Goal: Task Accomplishment & Management: Manage account settings

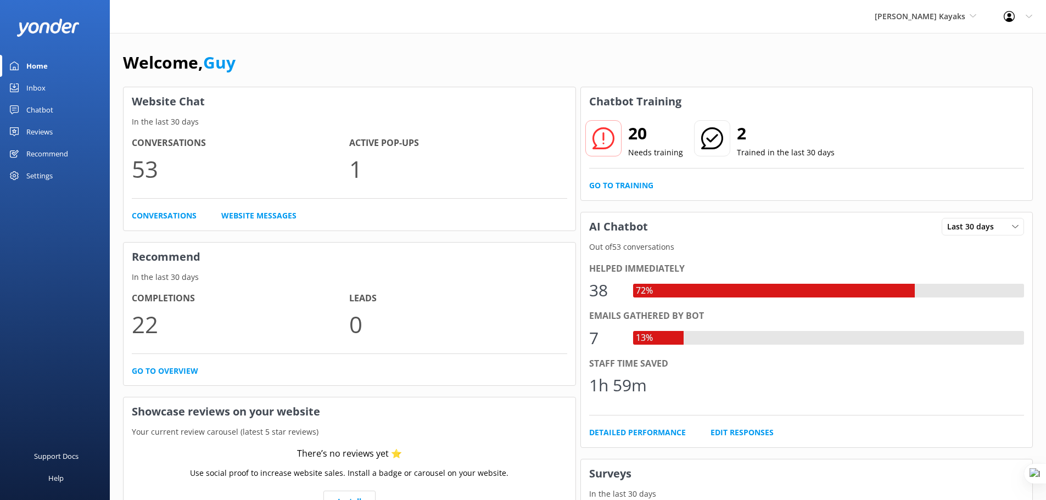
click at [40, 113] on div "Chatbot" at bounding box center [39, 110] width 27 height 22
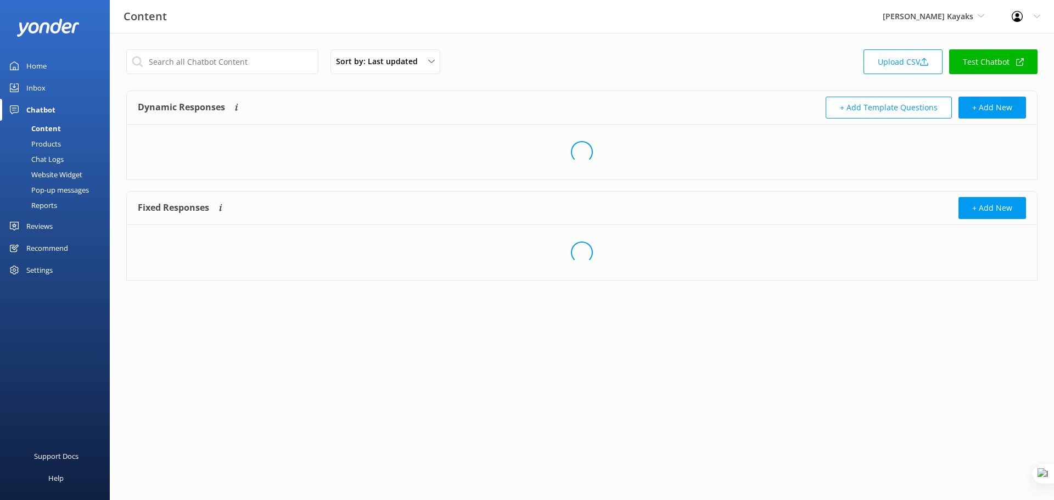
click at [1019, 55] on link "Test Chatbot" at bounding box center [993, 61] width 88 height 25
click at [932, 23] on div "[PERSON_NAME] Kayaks Yonder demo [GEOGRAPHIC_DATA] Bea [PERSON_NAME] Kayaks Yon…" at bounding box center [933, 16] width 129 height 33
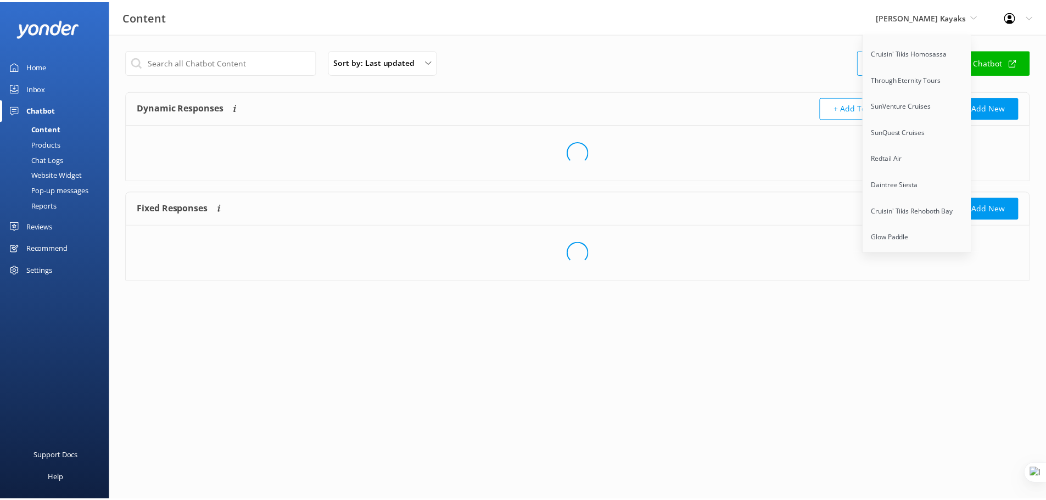
scroll to position [8782, 0]
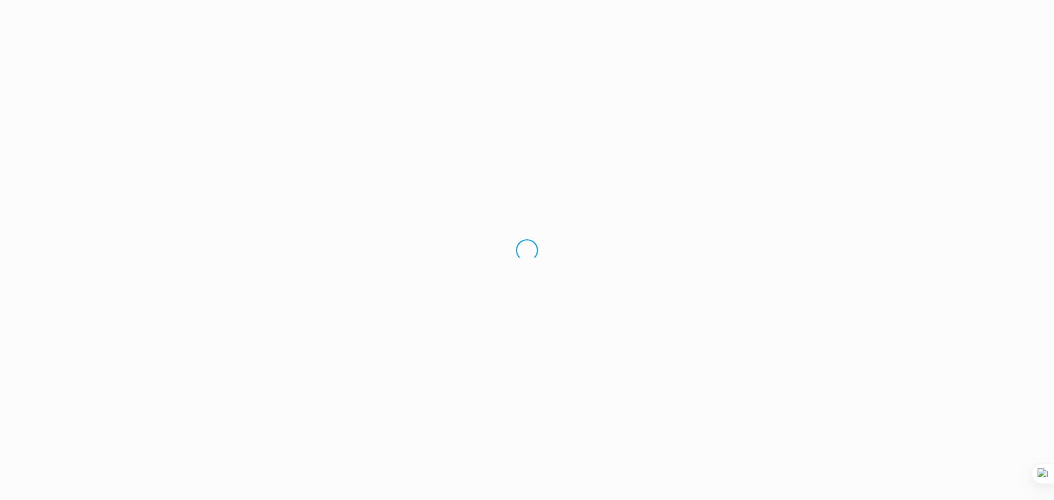
click at [460, 7] on div "Loading.." at bounding box center [527, 250] width 1054 height 500
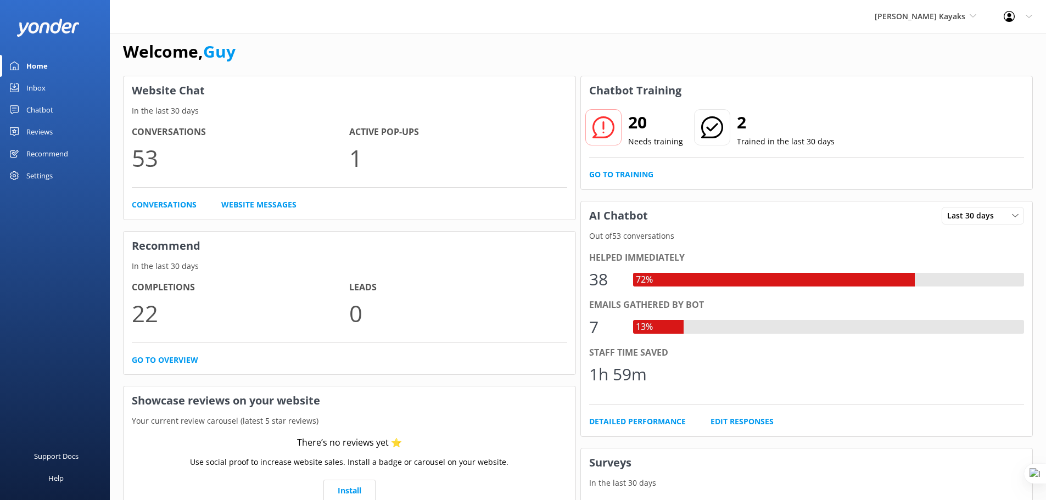
scroll to position [14, 0]
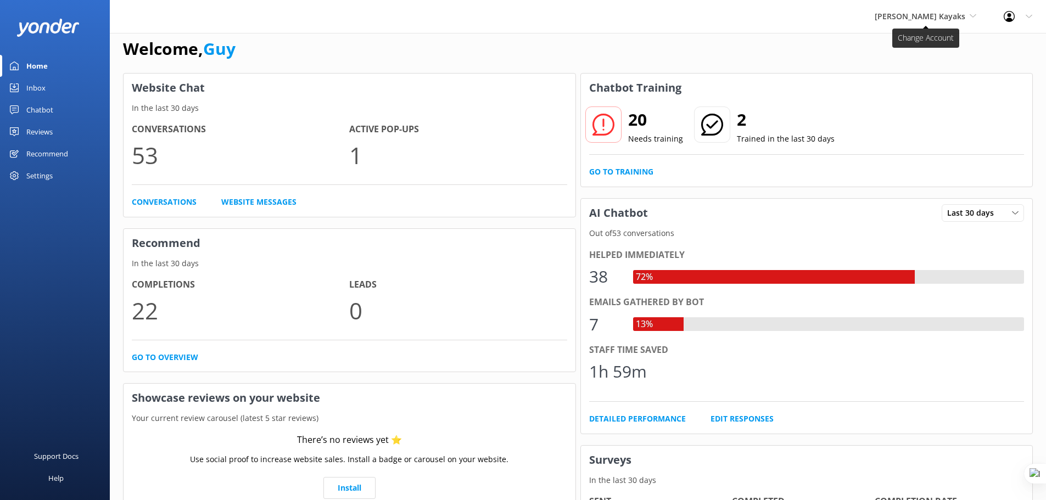
click at [938, 18] on span "[PERSON_NAME] Kayaks" at bounding box center [919, 16] width 91 height 10
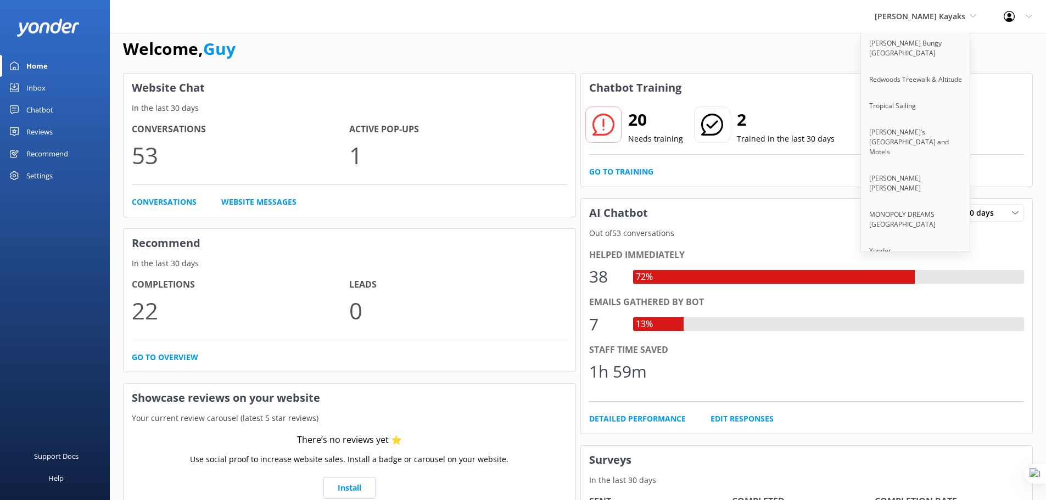
scroll to position [8782, 0]
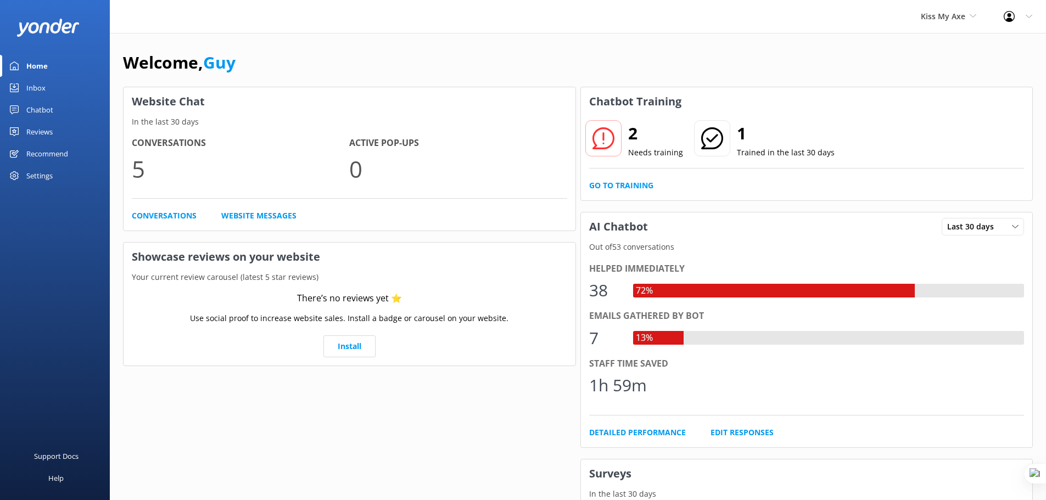
click at [41, 106] on div "Chatbot" at bounding box center [39, 110] width 27 height 22
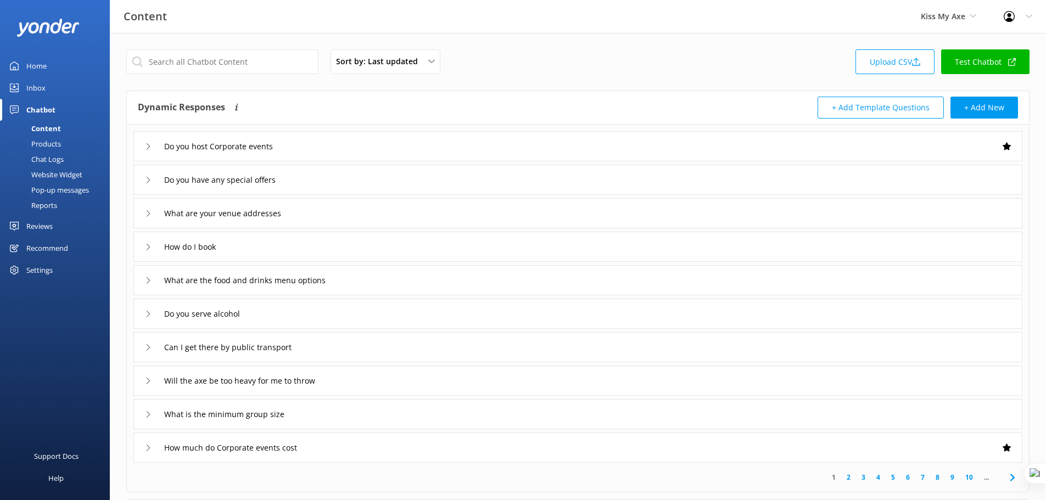
click at [978, 60] on link "Test Chatbot" at bounding box center [985, 61] width 88 height 25
click at [58, 175] on div "Website Widget" at bounding box center [45, 174] width 76 height 15
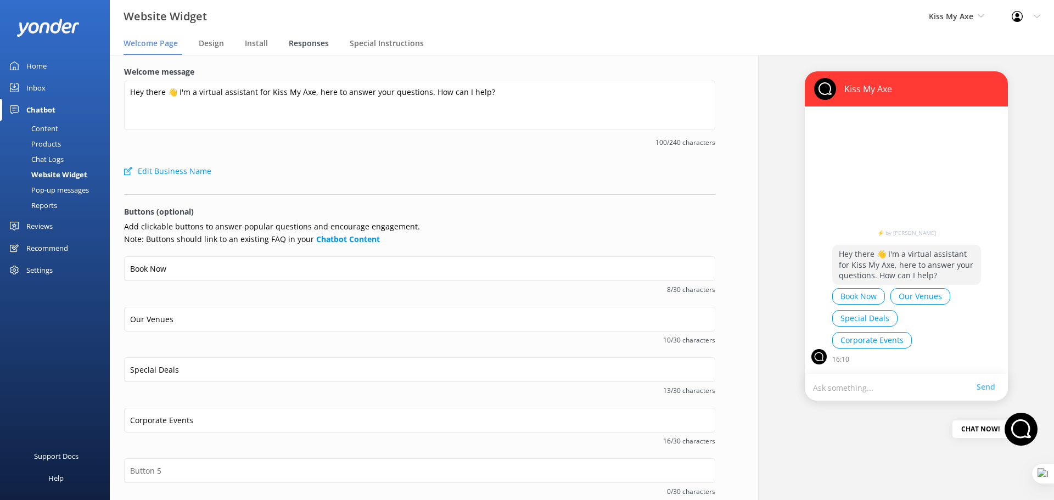
click at [307, 45] on span "Responses" at bounding box center [309, 43] width 40 height 11
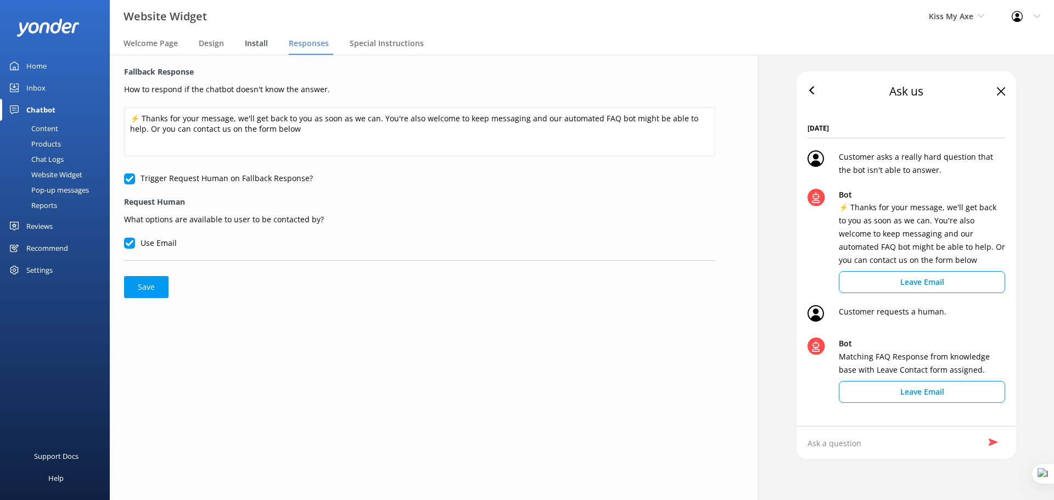
click at [253, 46] on span "Install" at bounding box center [256, 43] width 23 height 11
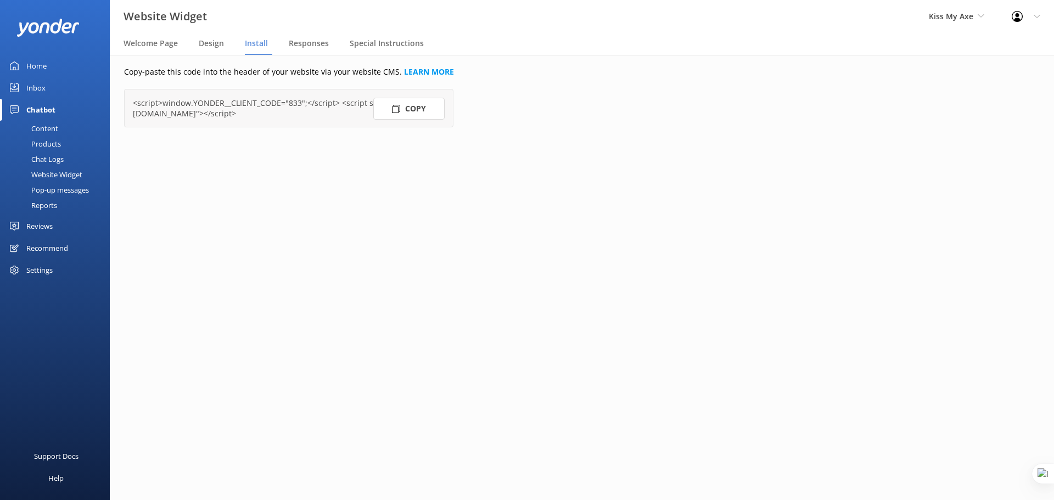
click at [405, 113] on button "Copy" at bounding box center [408, 109] width 71 height 22
click at [39, 267] on div "Settings" at bounding box center [39, 270] width 26 height 22
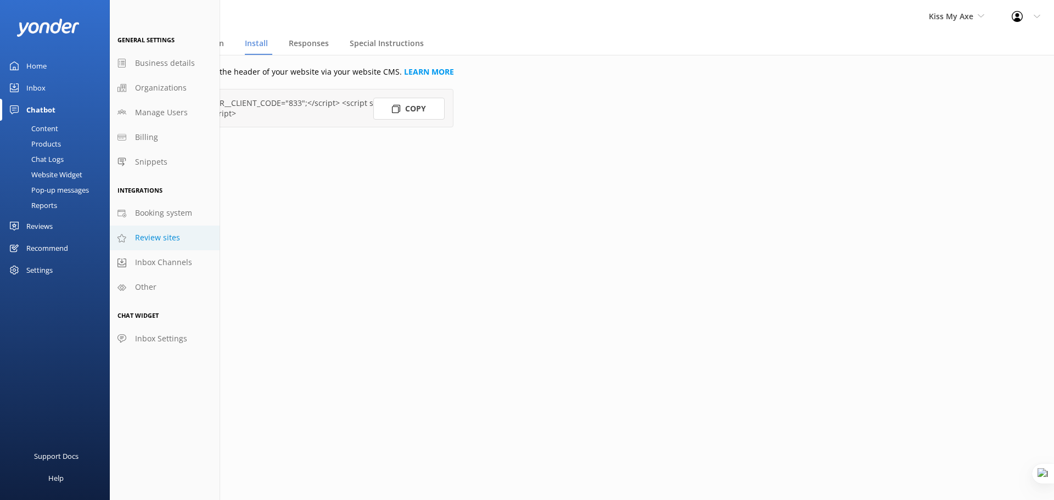
click at [151, 238] on span "Review sites" at bounding box center [157, 238] width 45 height 12
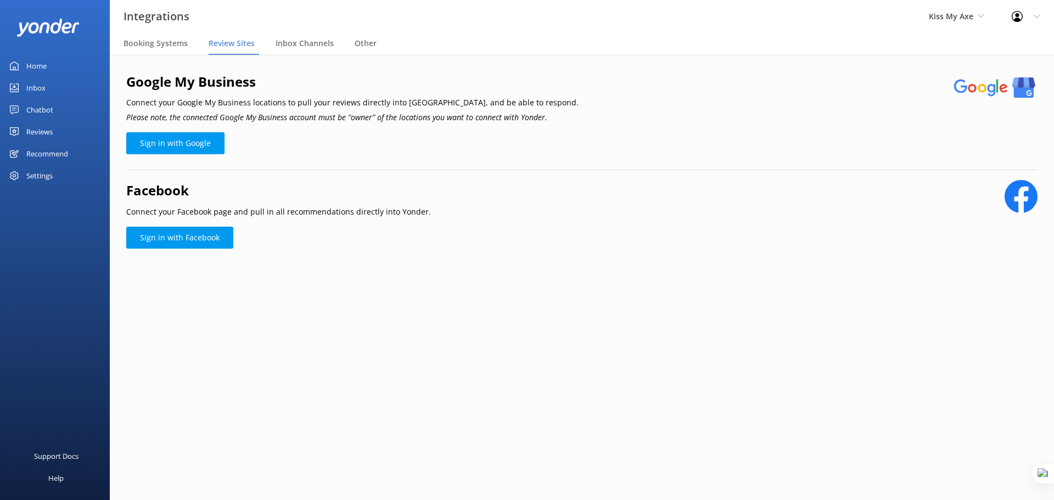
click at [45, 134] on div "Reviews" at bounding box center [39, 132] width 26 height 22
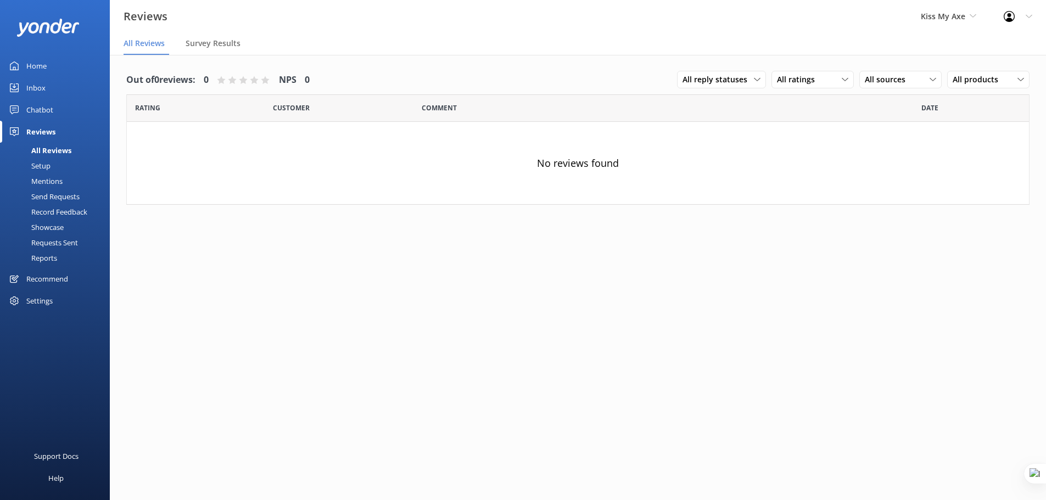
click at [33, 109] on div "Chatbot" at bounding box center [39, 110] width 27 height 22
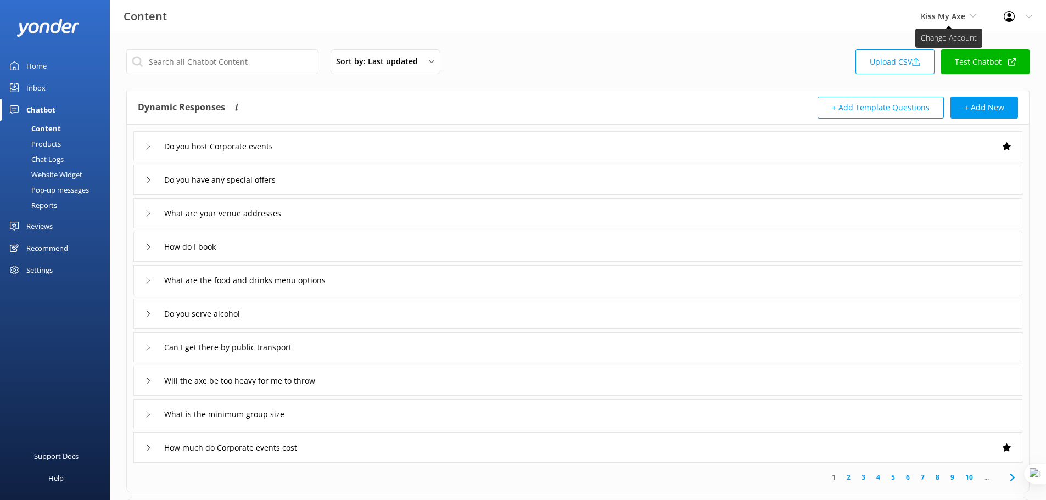
click at [956, 20] on span "Kiss My Axe" at bounding box center [942, 16] width 44 height 10
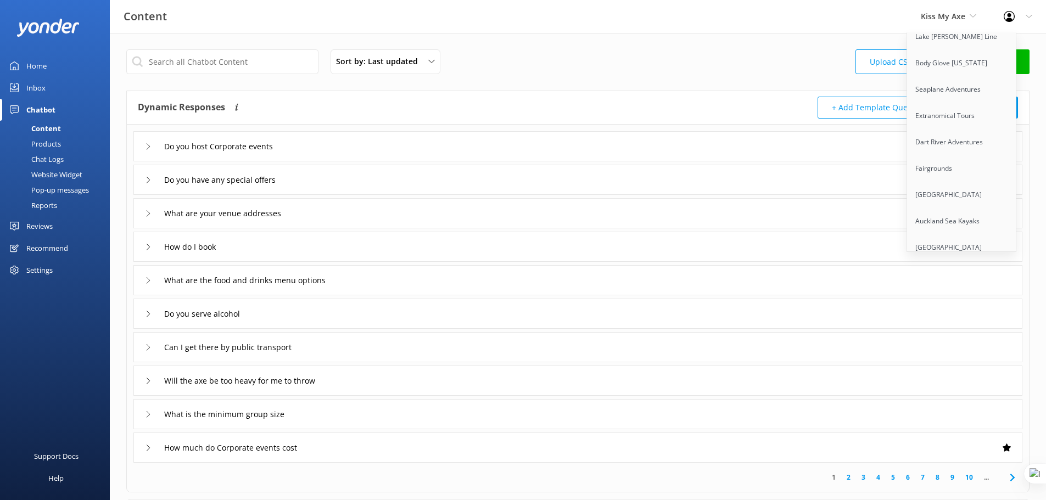
scroll to position [8782, 0]
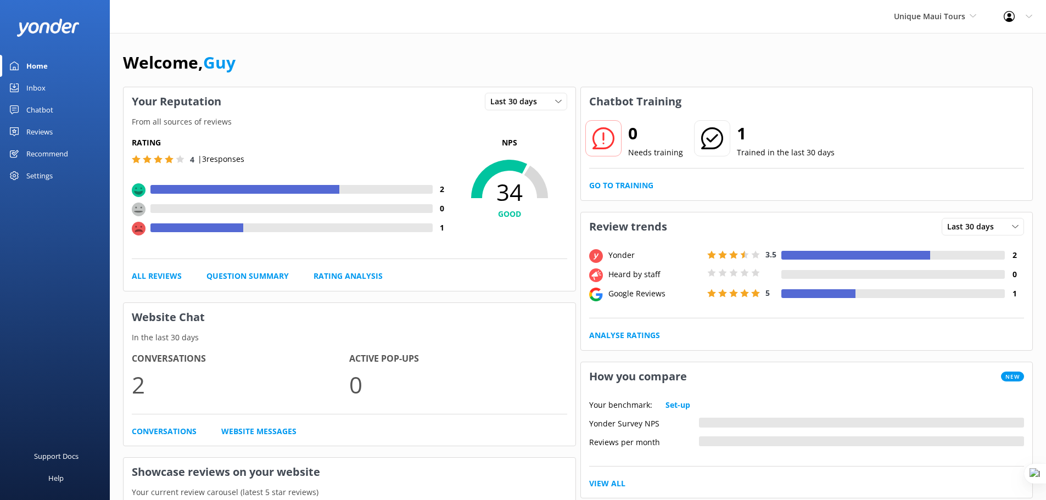
click at [35, 110] on div "Chatbot" at bounding box center [39, 110] width 27 height 22
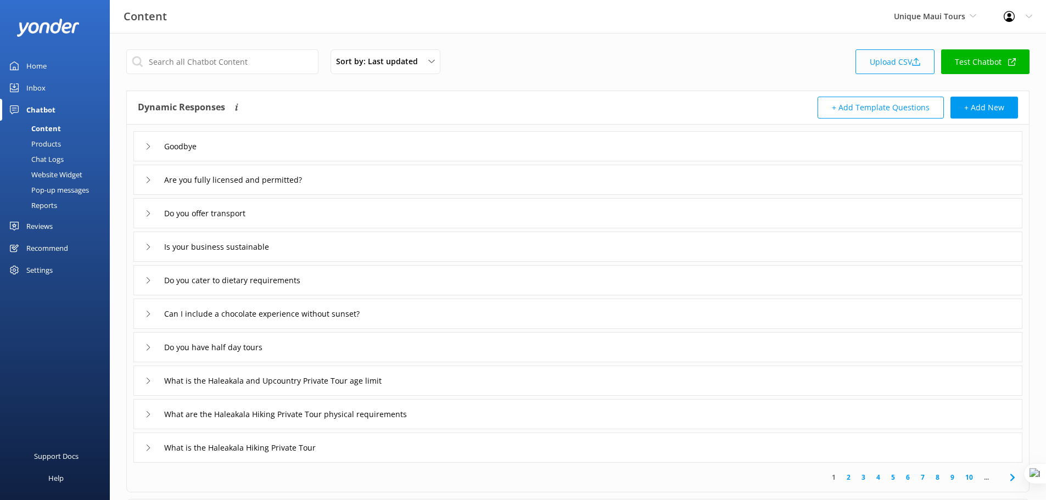
click at [894, 61] on link "Upload CSV" at bounding box center [894, 61] width 79 height 25
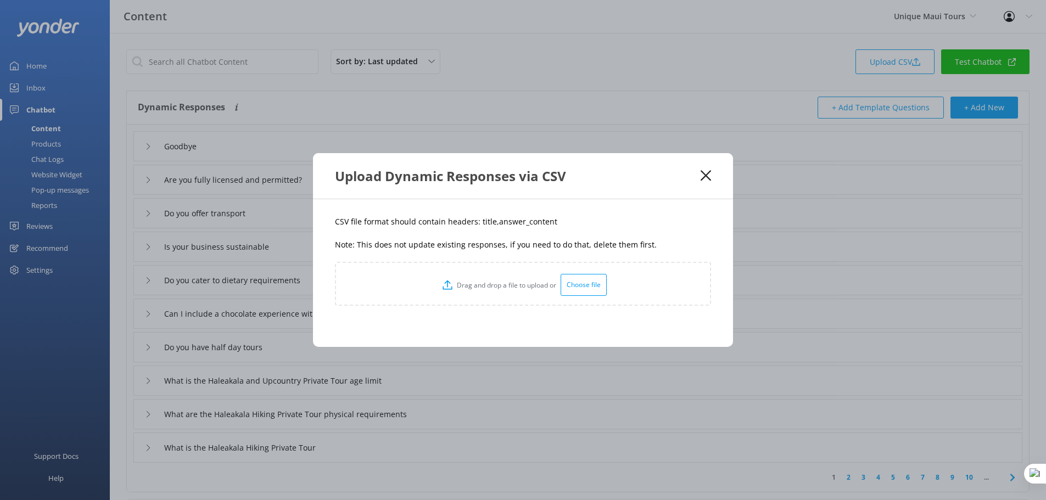
click at [581, 283] on div "Choose file" at bounding box center [583, 285] width 46 height 22
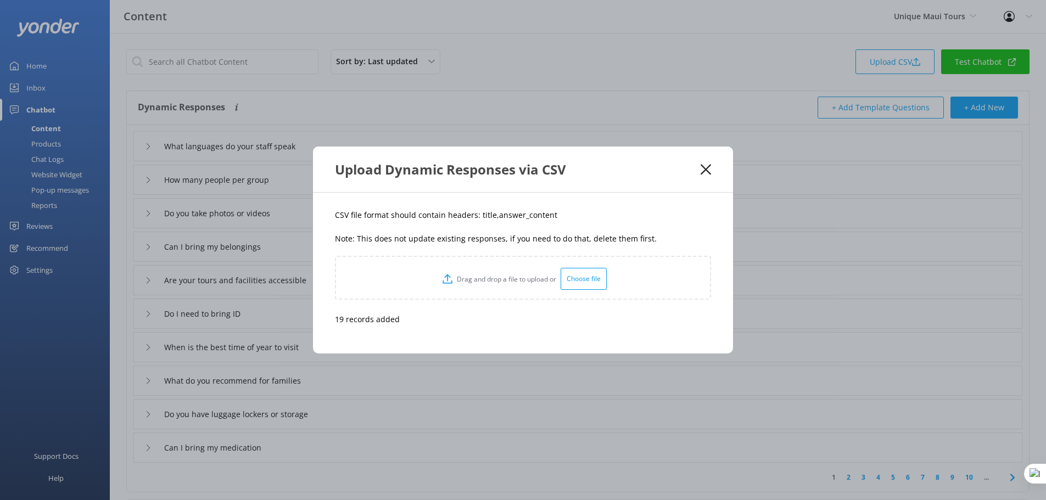
click at [706, 169] on use at bounding box center [705, 169] width 10 height 10
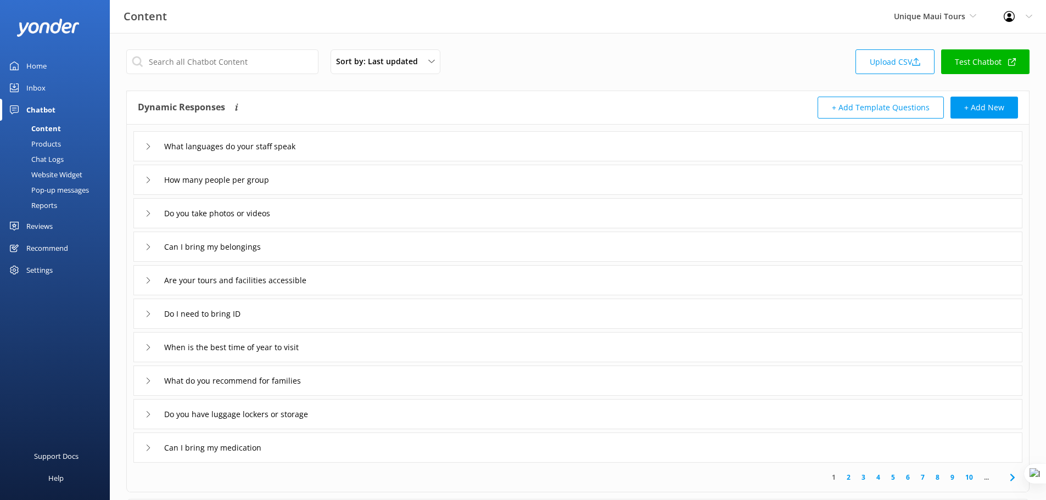
click at [371, 150] on div "What languages do your staff speak" at bounding box center [577, 146] width 889 height 30
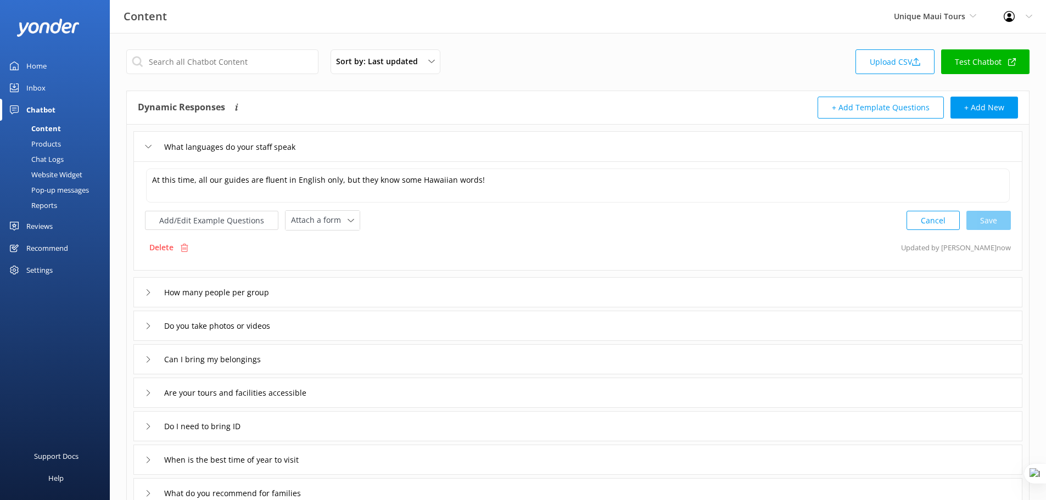
click at [371, 150] on div "What languages do your staff speak" at bounding box center [577, 146] width 889 height 30
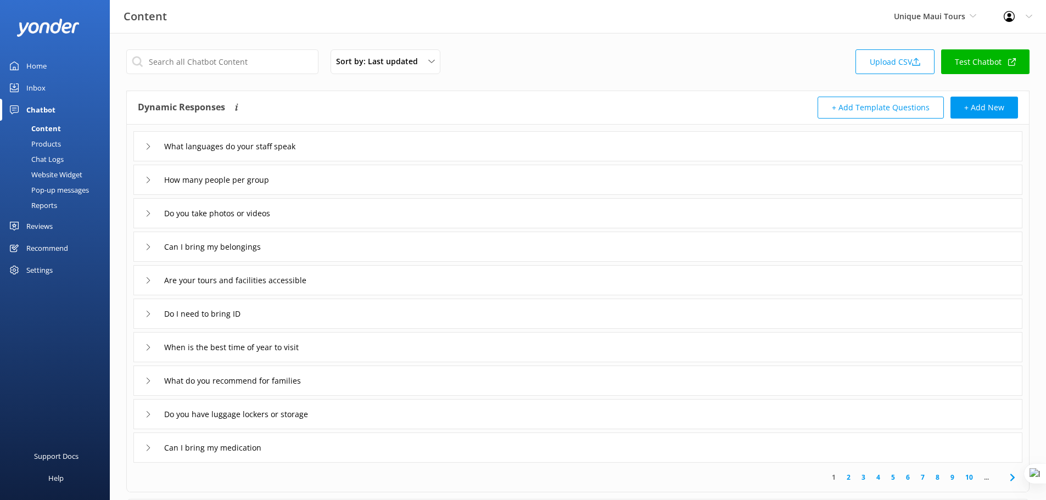
click at [532, 73] on div "Sort by: Last updated Title (A-Z) Last updated Upload CSV Test Chatbot" at bounding box center [577, 64] width 903 height 31
click at [26, 226] on div "Reviews" at bounding box center [39, 226] width 26 height 22
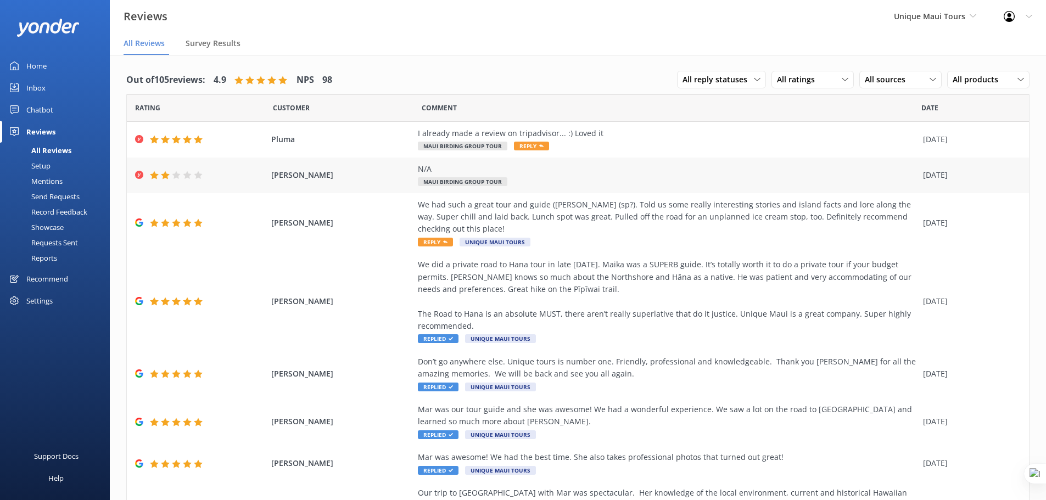
click at [567, 173] on div "N/A" at bounding box center [667, 169] width 499 height 12
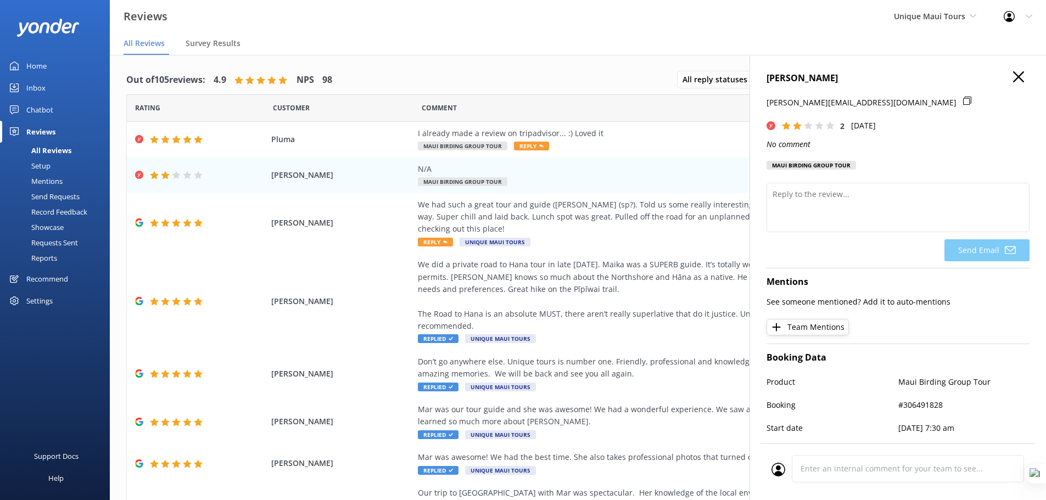
click at [1013, 74] on icon "button" at bounding box center [1018, 76] width 11 height 11
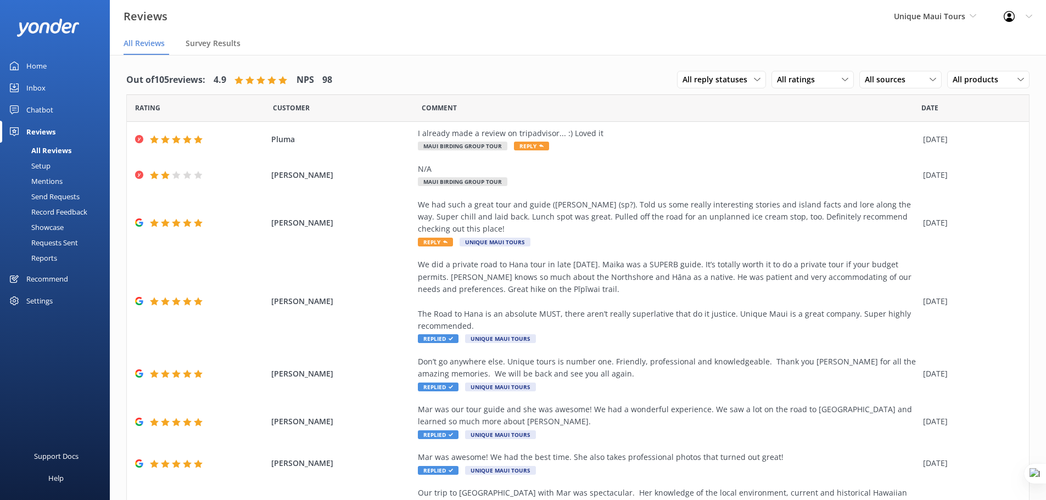
click at [33, 108] on div "Chatbot" at bounding box center [39, 110] width 27 height 22
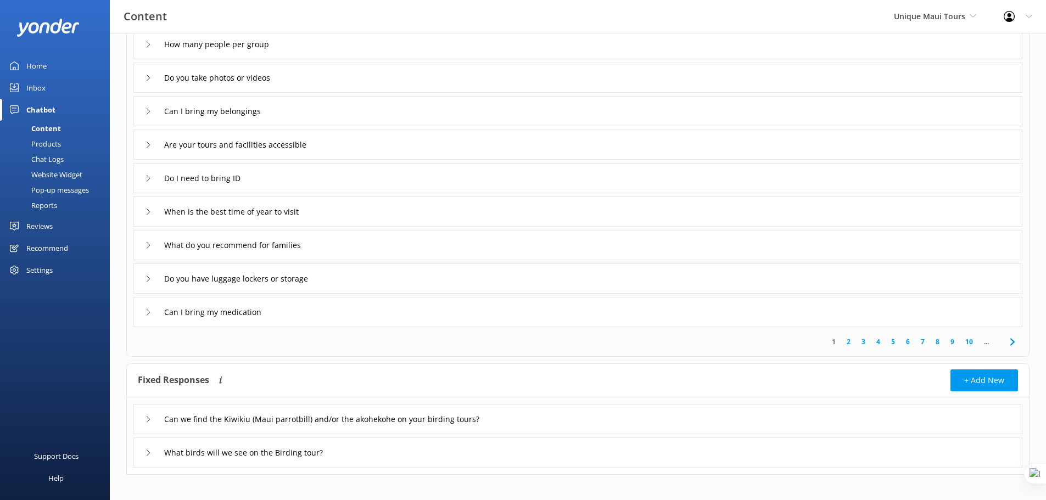
scroll to position [143, 0]
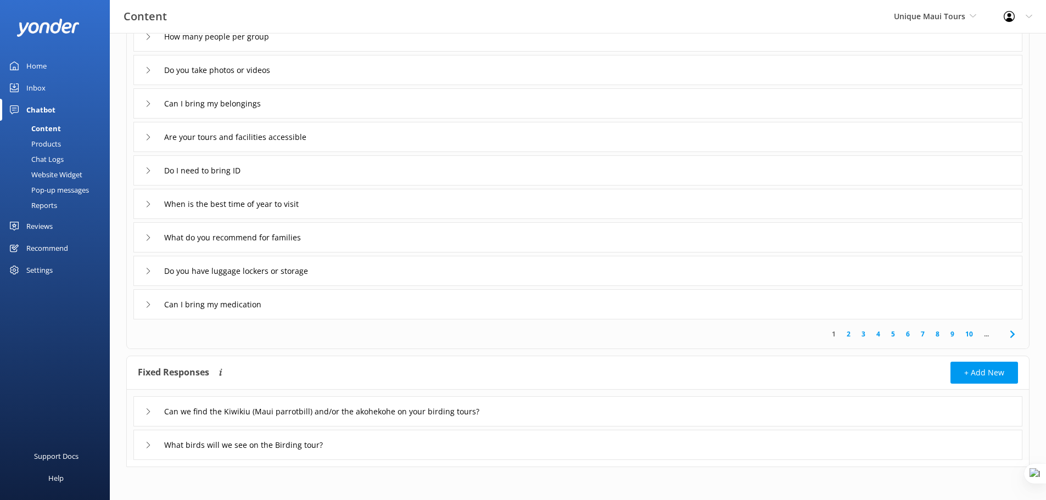
click at [847, 332] on link "2" at bounding box center [848, 334] width 15 height 10
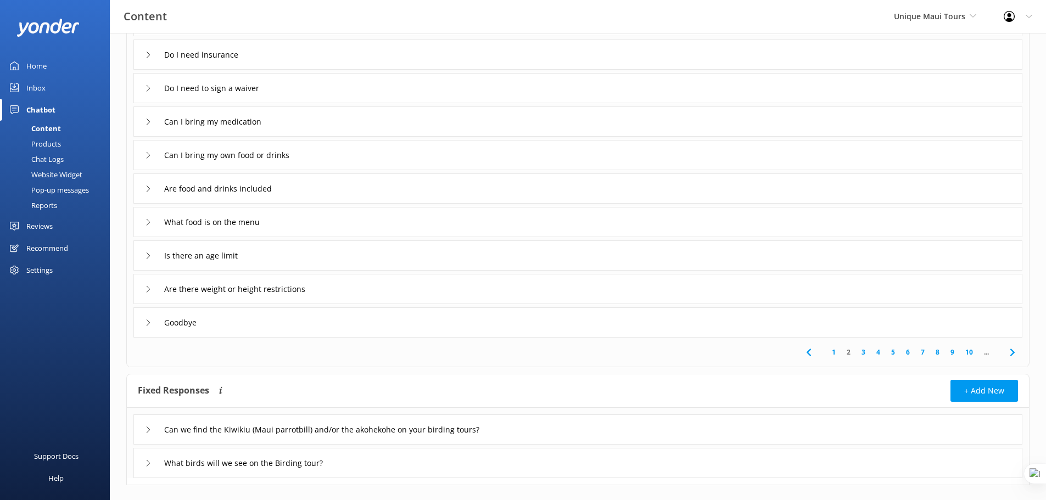
scroll to position [137, 0]
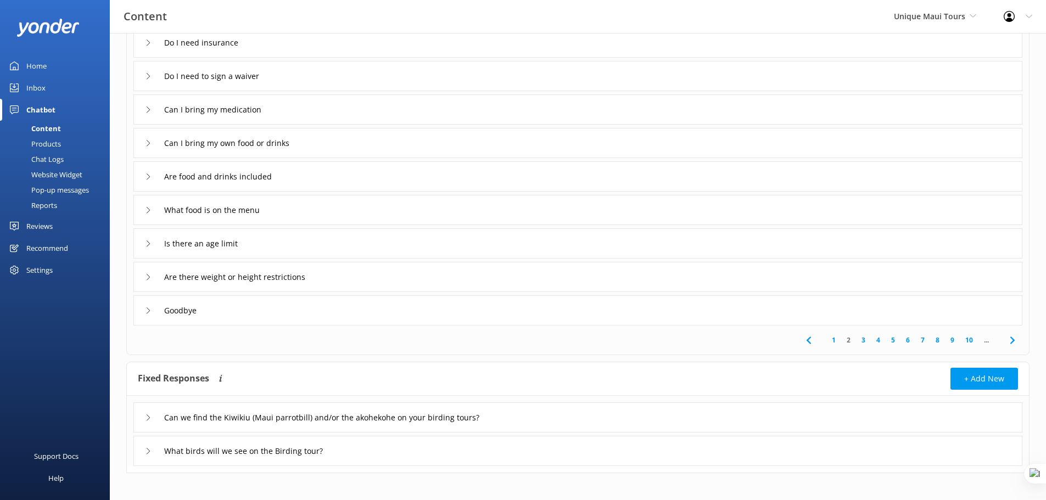
click at [514, 316] on div "Goodbye" at bounding box center [577, 310] width 889 height 30
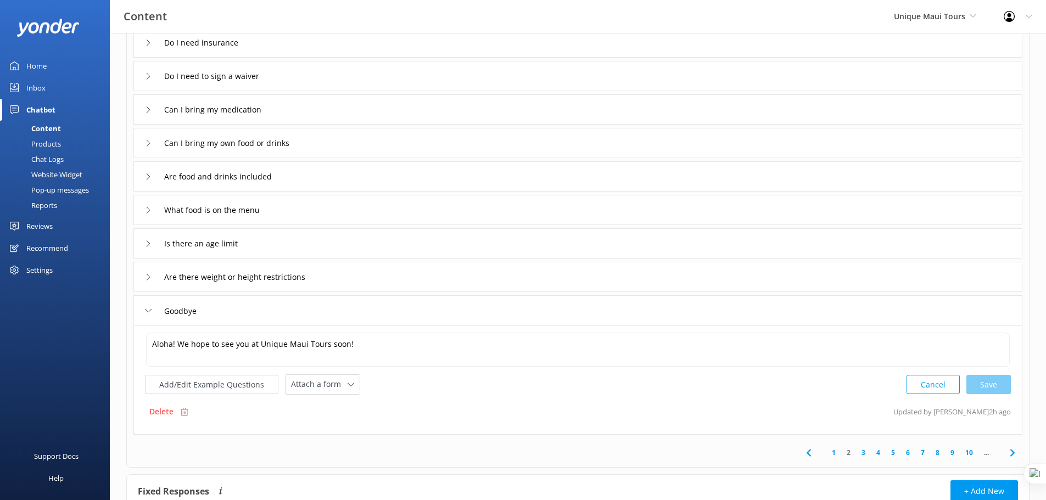
click at [411, 278] on div "Are there weight or height restrictions" at bounding box center [577, 277] width 889 height 30
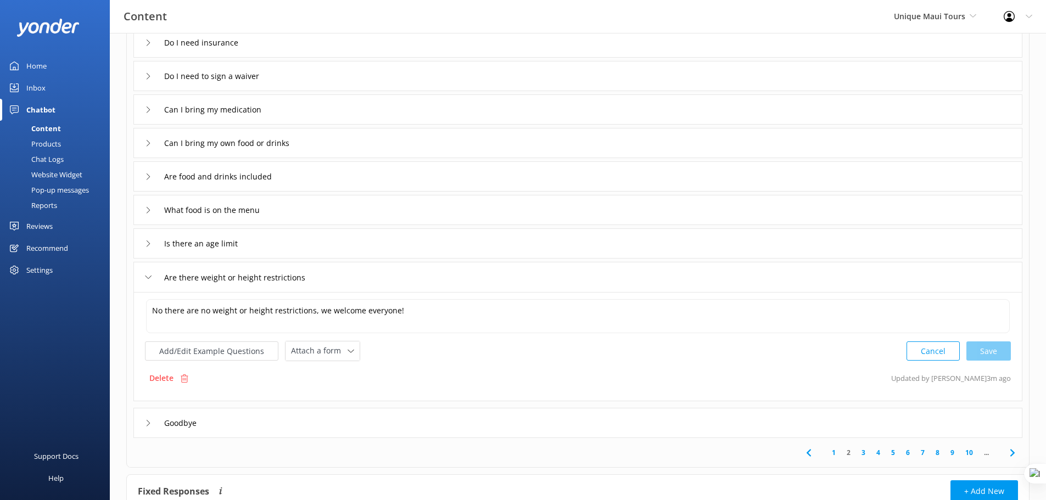
click at [382, 250] on div "Is there an age limit" at bounding box center [577, 243] width 889 height 30
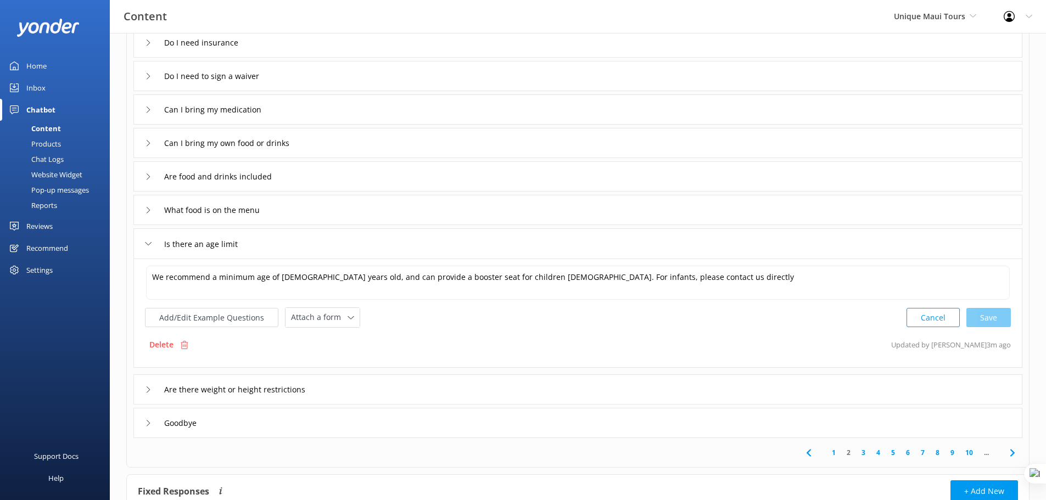
click at [364, 222] on div "What food is on the menu" at bounding box center [577, 210] width 889 height 30
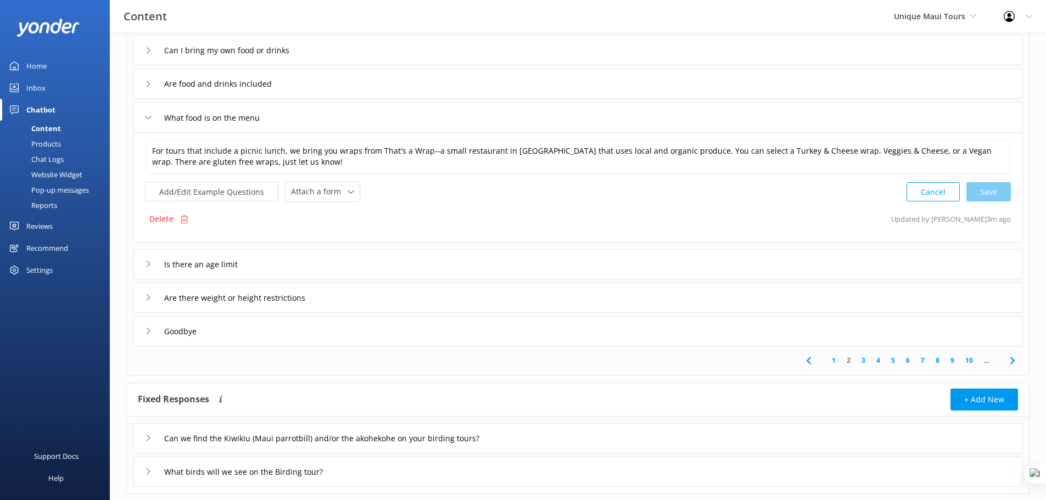
scroll to position [233, 0]
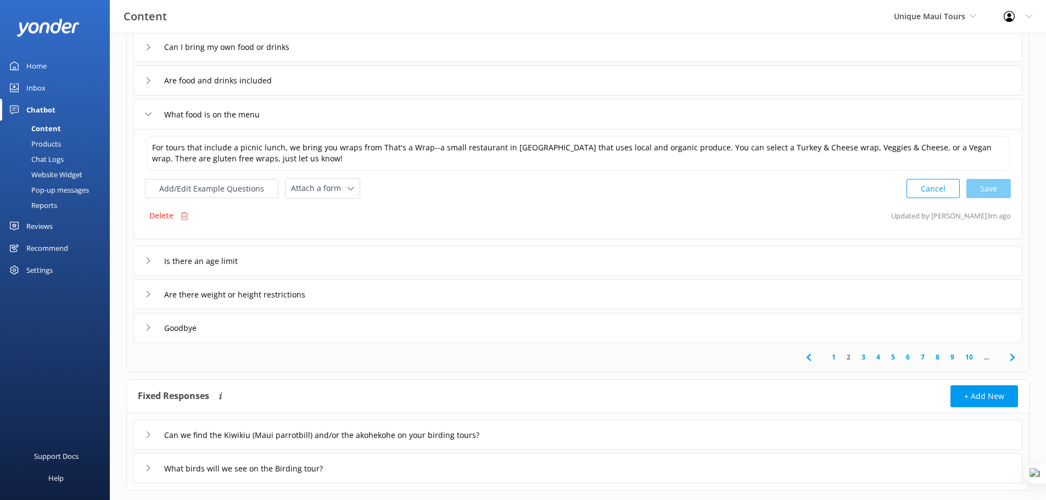
click at [561, 295] on div "Are there weight or height restrictions" at bounding box center [577, 294] width 889 height 30
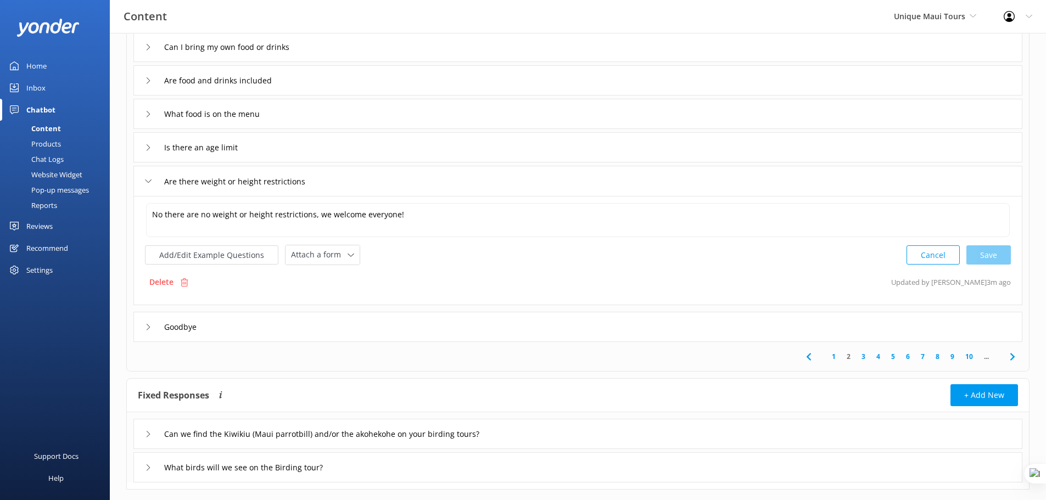
click at [863, 357] on link "3" at bounding box center [863, 356] width 15 height 10
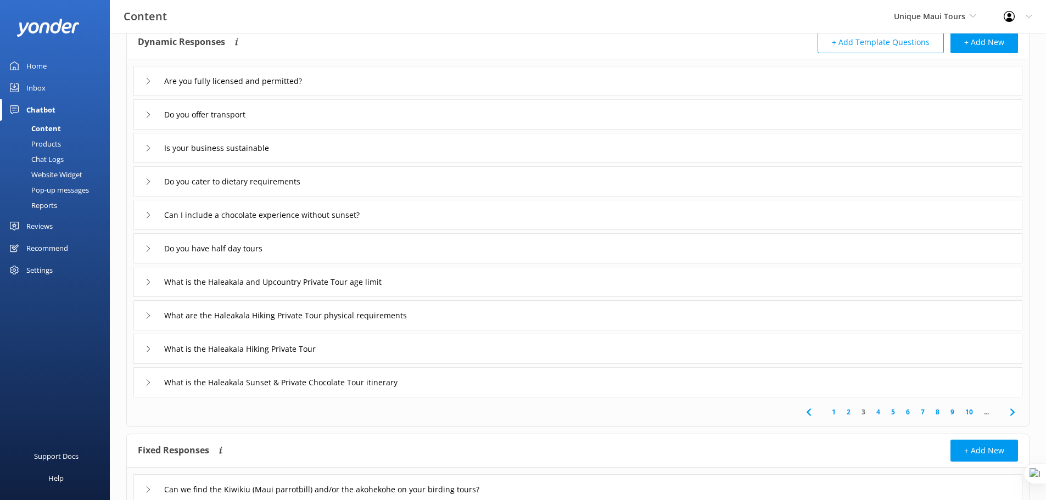
scroll to position [69, 0]
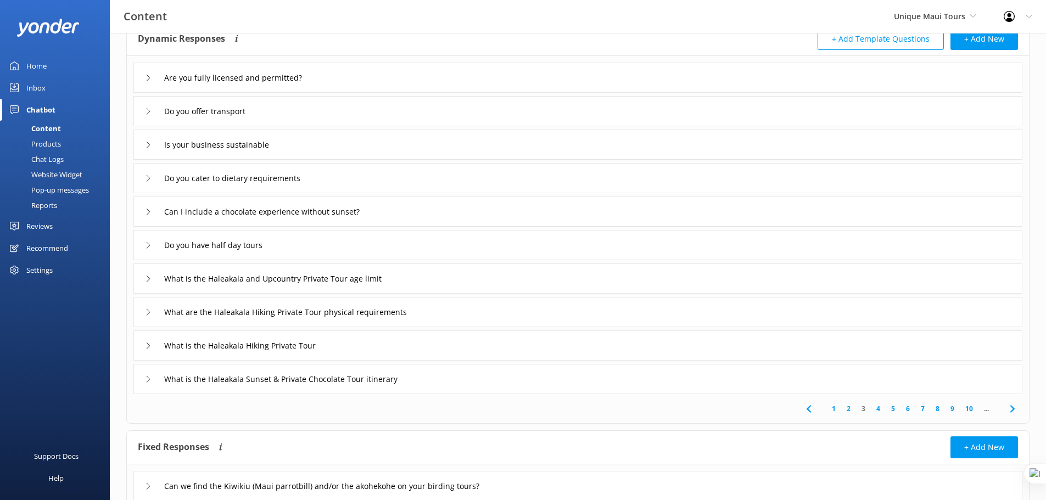
click at [499, 313] on div "What are the Haleakala Hiking Private Tour physical requirements" at bounding box center [577, 312] width 889 height 30
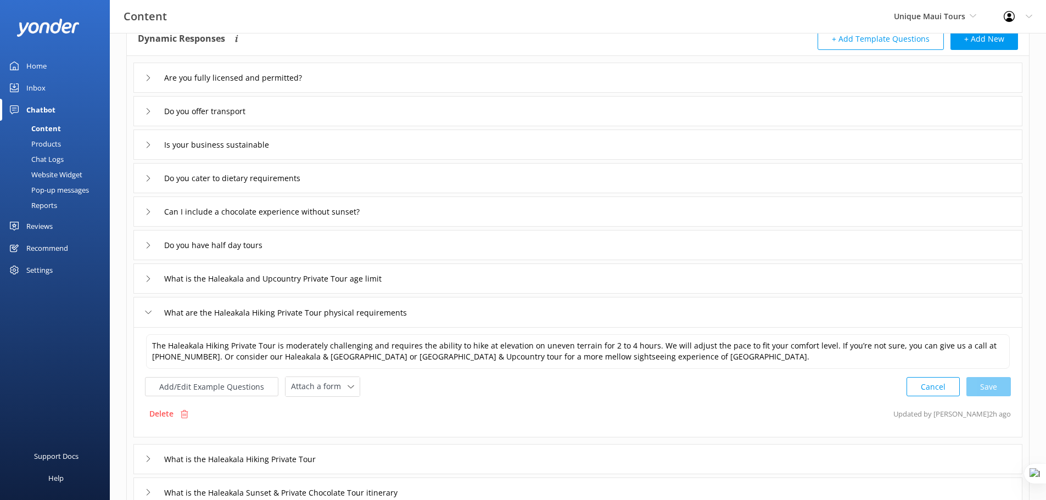
click at [485, 283] on div "What is the Haleakala and Upcountry Private Tour age limit" at bounding box center [577, 278] width 889 height 30
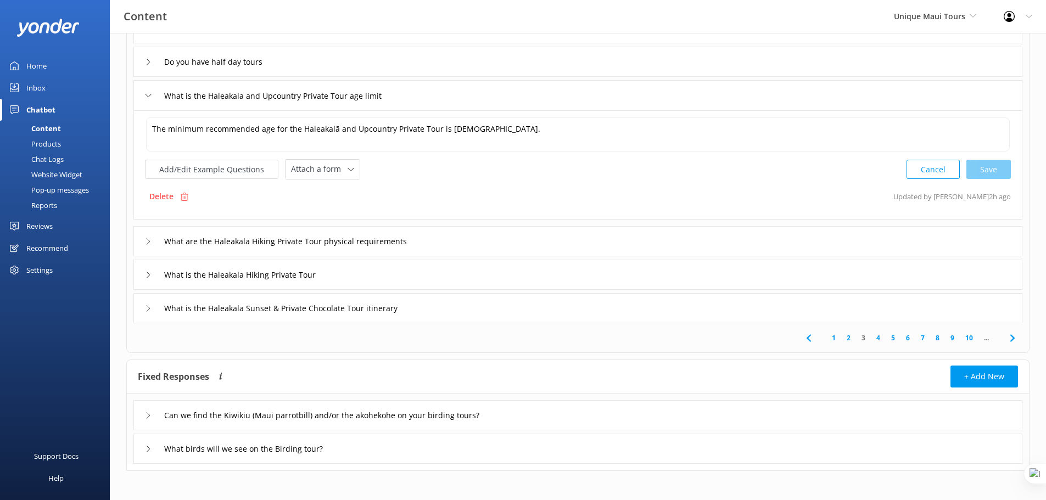
scroll to position [256, 0]
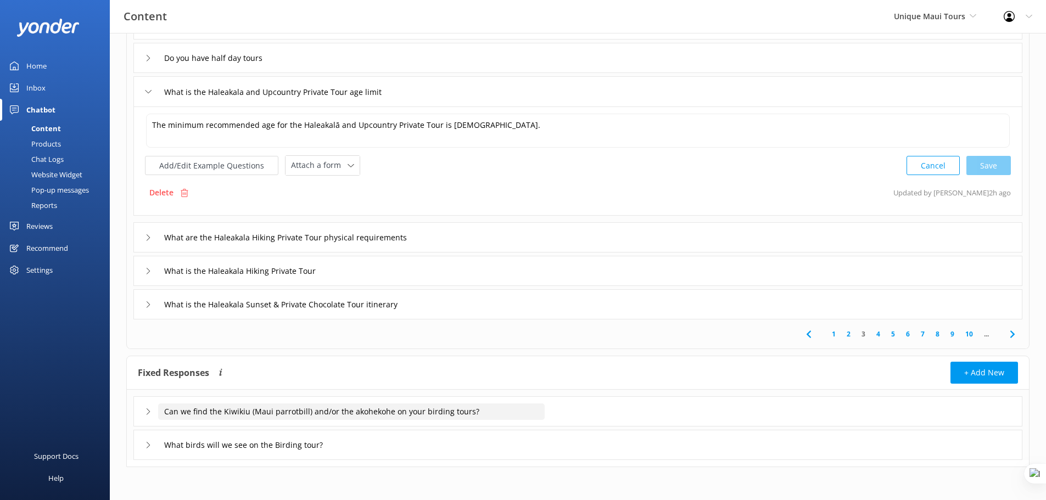
click at [537, 412] on input "Can we find the Kiwikiu (Maui parrotbill) and/or the akohekohe on your birding …" at bounding box center [351, 411] width 386 height 16
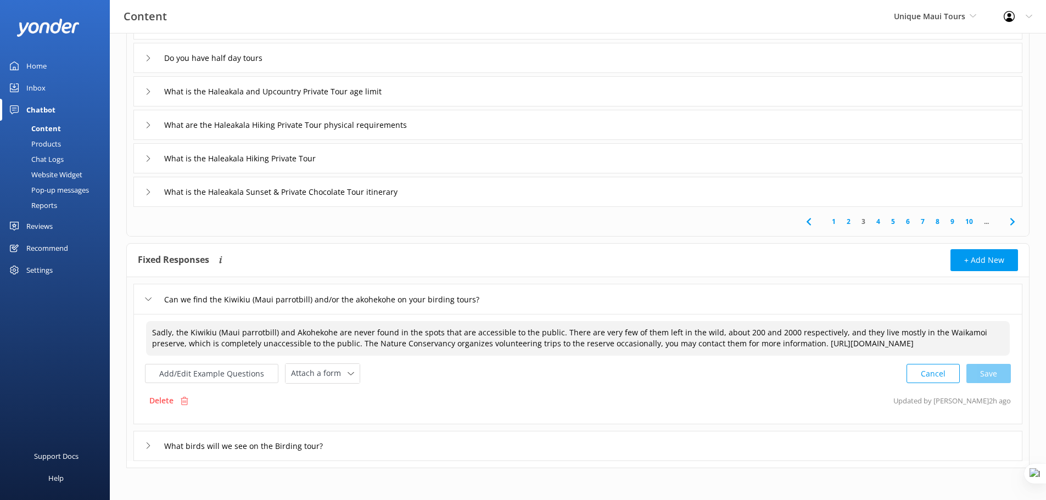
drag, startPoint x: 365, startPoint y: 346, endPoint x: 433, endPoint y: 353, distance: 68.0
click at [433, 353] on textarea "Sadly, the Kiwikiu (Maui parrotbill) and Akohekohe are never found in the spots…" at bounding box center [577, 338] width 863 height 35
click at [40, 224] on div "Reviews" at bounding box center [39, 226] width 26 height 22
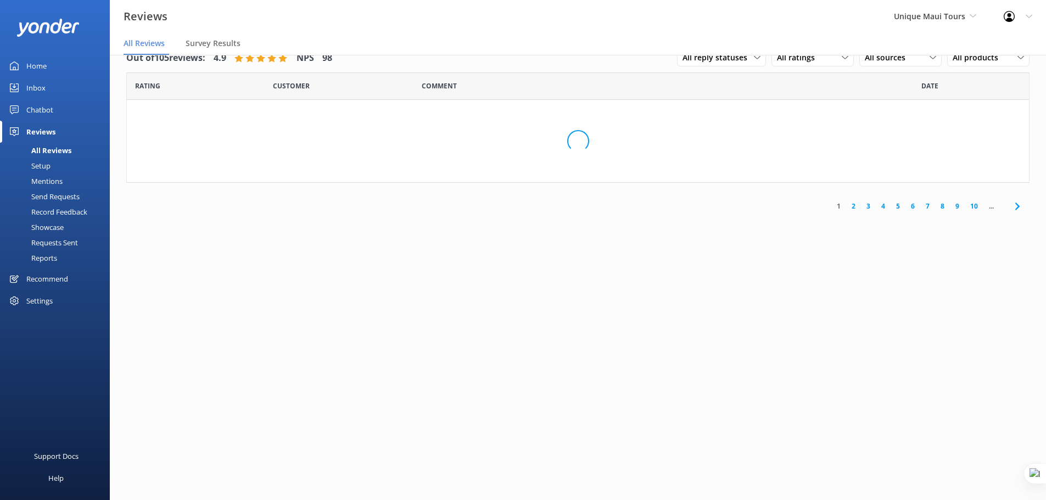
scroll to position [22, 0]
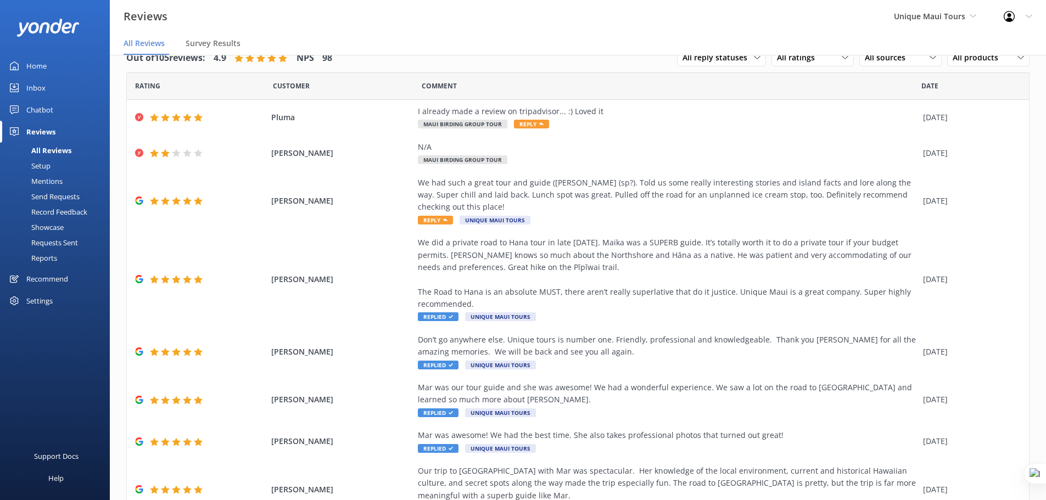
click at [49, 181] on div "Mentions" at bounding box center [35, 180] width 56 height 15
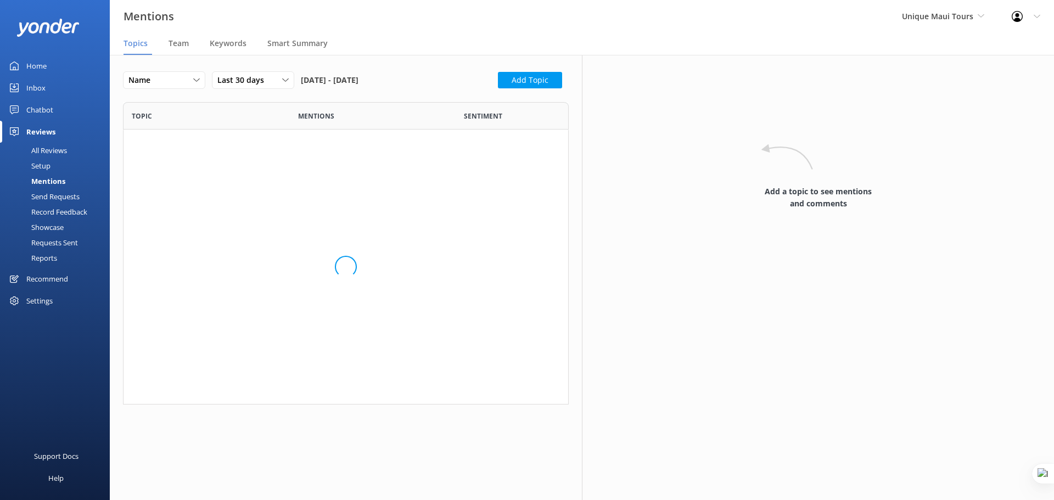
scroll to position [151, 437]
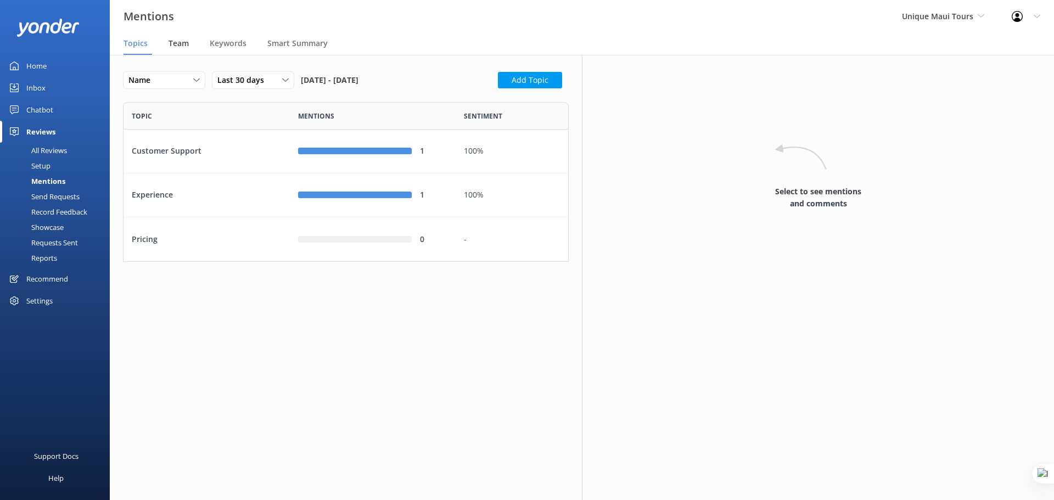
click at [183, 45] on span "Team" at bounding box center [179, 43] width 20 height 11
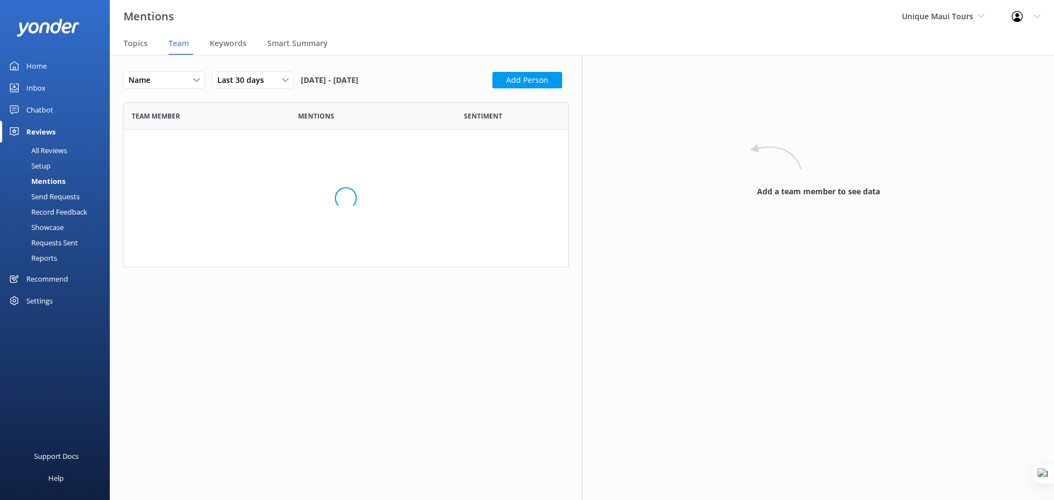
scroll to position [64, 437]
click at [919, 14] on span "Unique Maui Tours" at bounding box center [937, 16] width 71 height 10
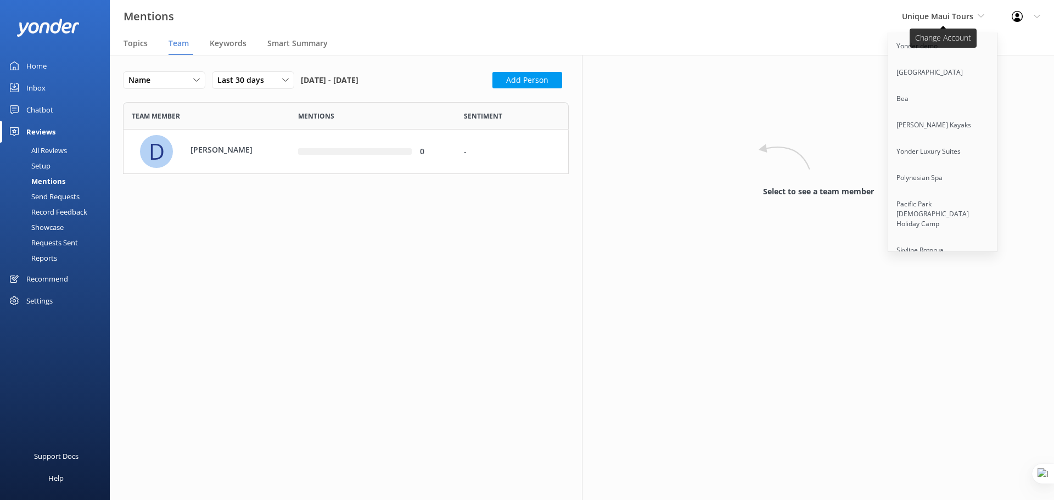
scroll to position [4791, 0]
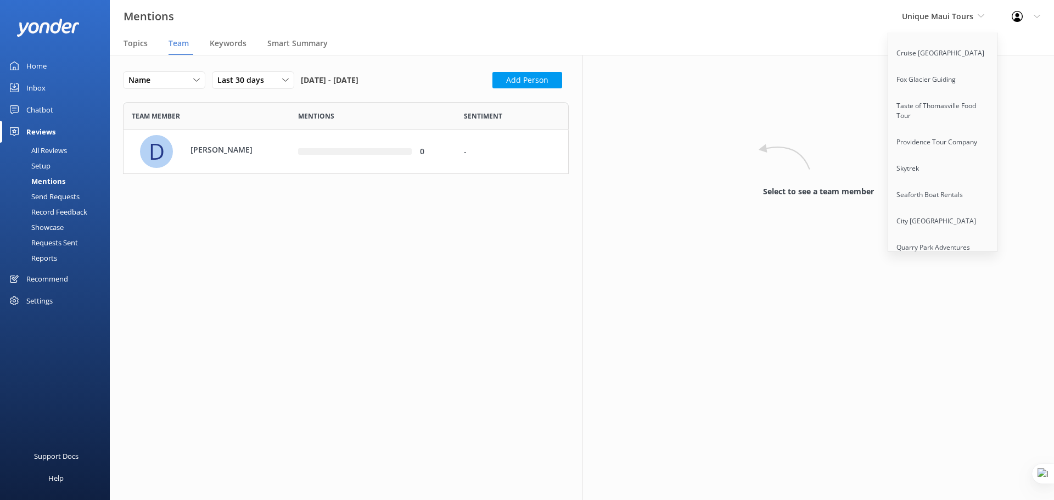
click at [948, 287] on link "Battleship [US_STATE][GEOGRAPHIC_DATA]" at bounding box center [943, 305] width 110 height 36
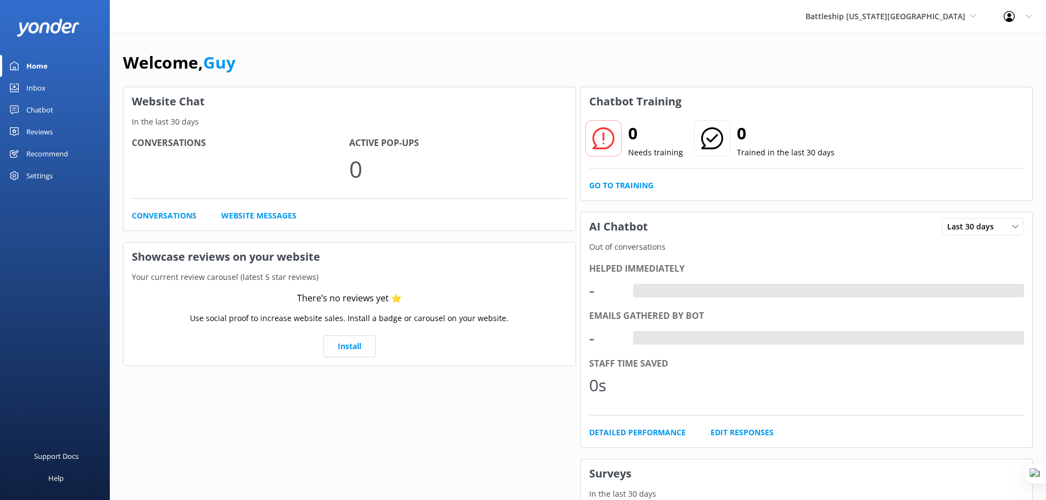
click at [47, 173] on div "Settings" at bounding box center [39, 176] width 26 height 22
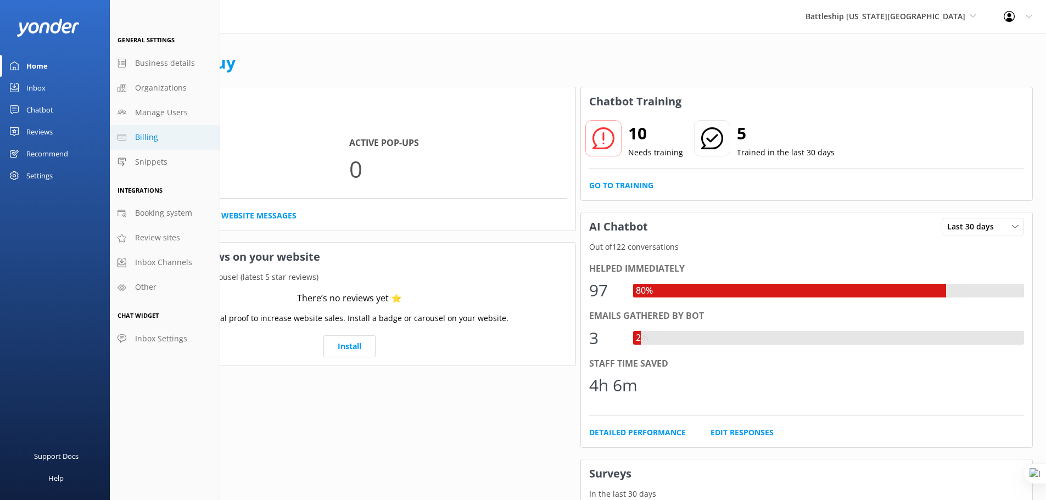
click at [156, 137] on link "Billing" at bounding box center [165, 137] width 110 height 25
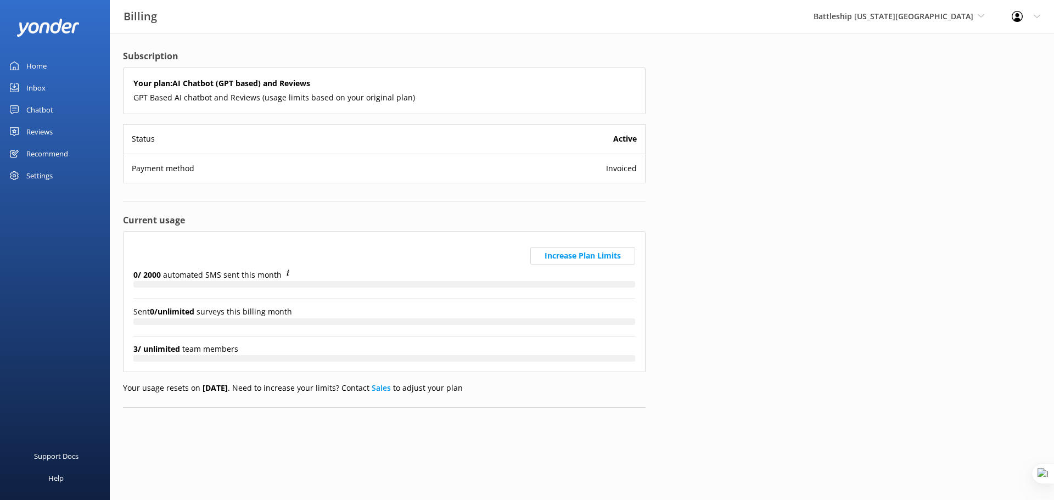
click at [605, 179] on div "Payment method Invoiced" at bounding box center [384, 168] width 521 height 29
click at [948, 18] on span "Battleship [US_STATE][GEOGRAPHIC_DATA]" at bounding box center [893, 16] width 160 height 10
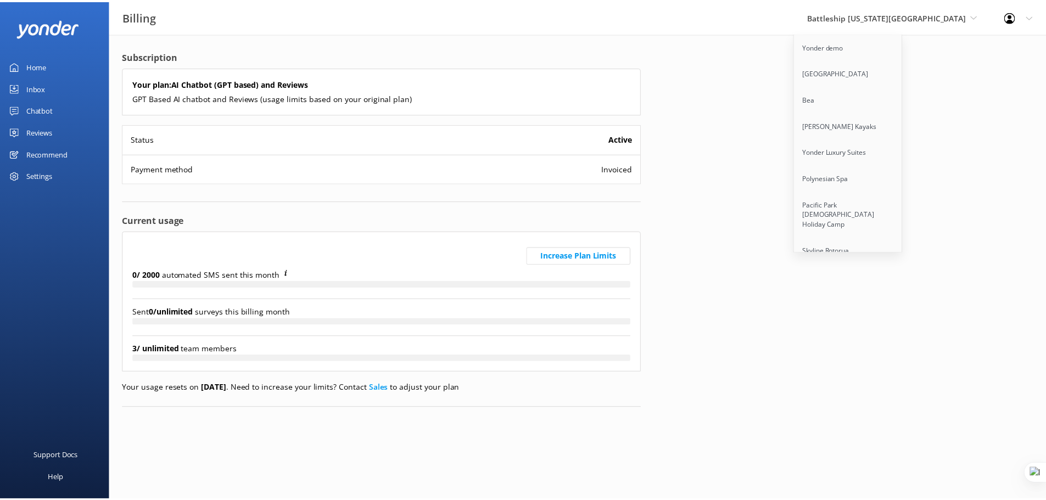
scroll to position [4791, 0]
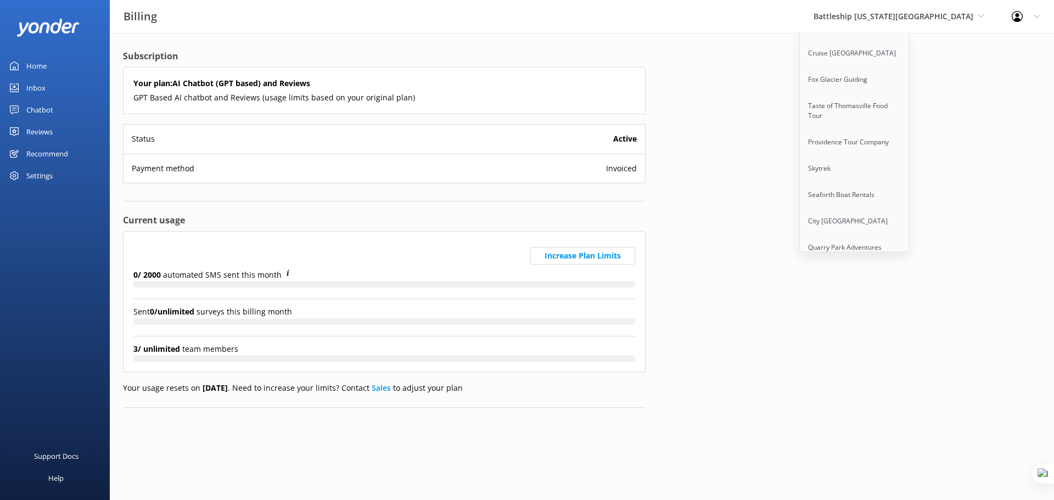
click at [910, 287] on link "Battleship [US_STATE][GEOGRAPHIC_DATA]" at bounding box center [855, 305] width 110 height 36
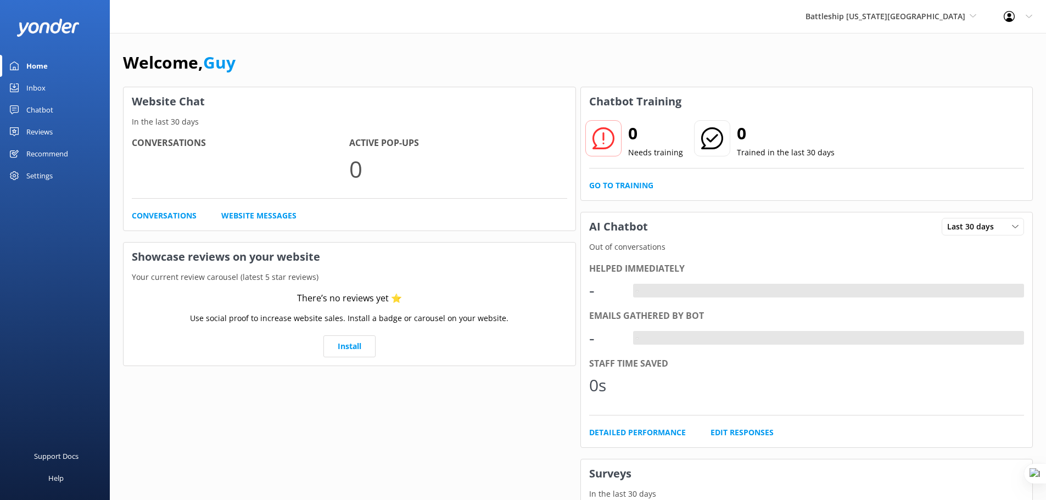
click at [33, 168] on div "Settings" at bounding box center [39, 176] width 26 height 22
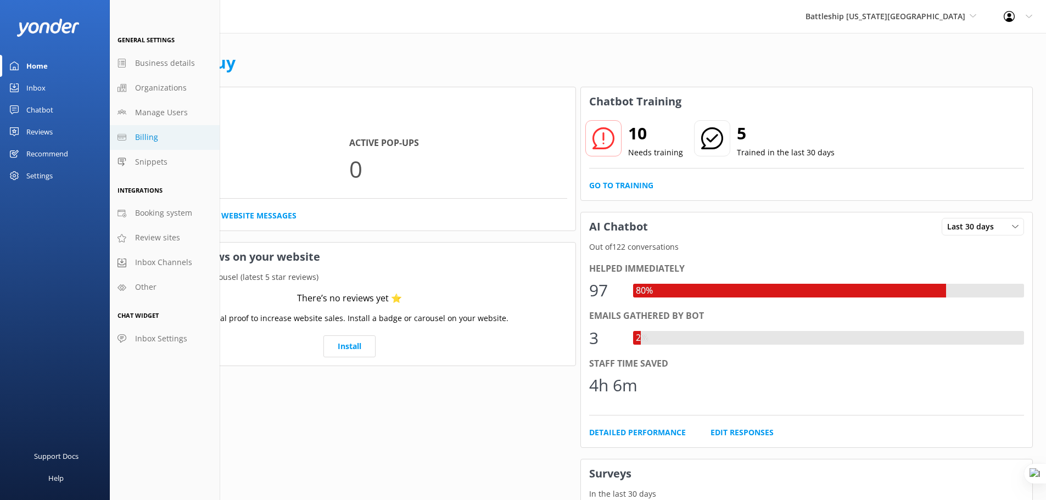
click at [157, 139] on link "Billing" at bounding box center [165, 137] width 110 height 25
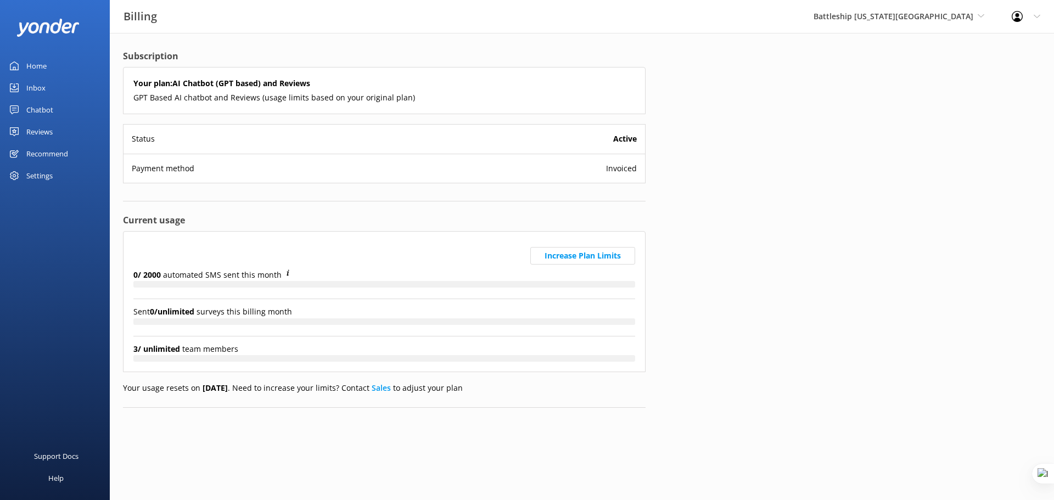
click at [614, 167] on span "Invoiced" at bounding box center [621, 168] width 31 height 12
drag, startPoint x: 619, startPoint y: 178, endPoint x: 644, endPoint y: 167, distance: 27.5
click at [644, 167] on div "Payment method Invoiced" at bounding box center [384, 168] width 521 height 29
click at [693, 169] on div "Subscription Your plan: AI Chatbot (GPT based) and Reviews GPT Based AI chatbot…" at bounding box center [582, 237] width 944 height 409
